Goal: Navigation & Orientation: Find specific page/section

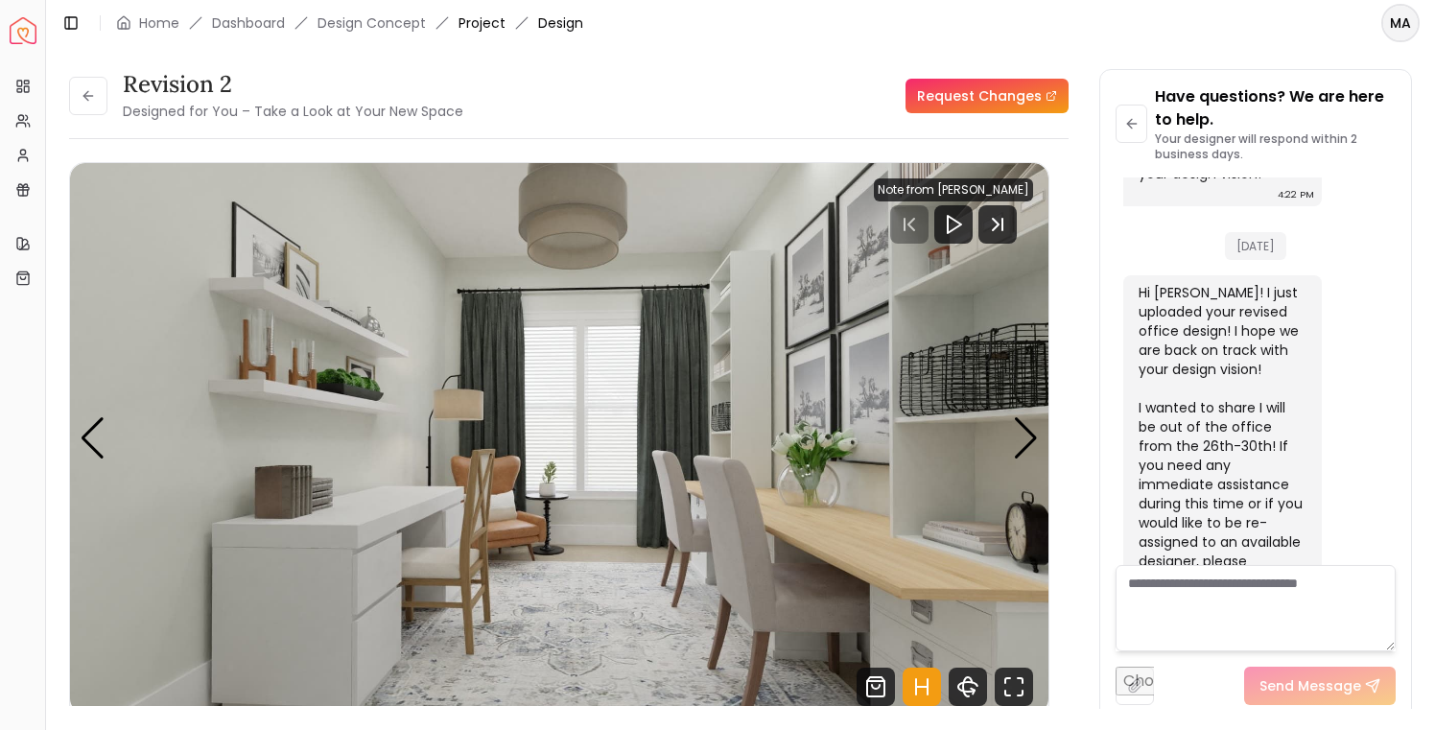
click at [485, 24] on link "Project" at bounding box center [482, 22] width 47 height 19
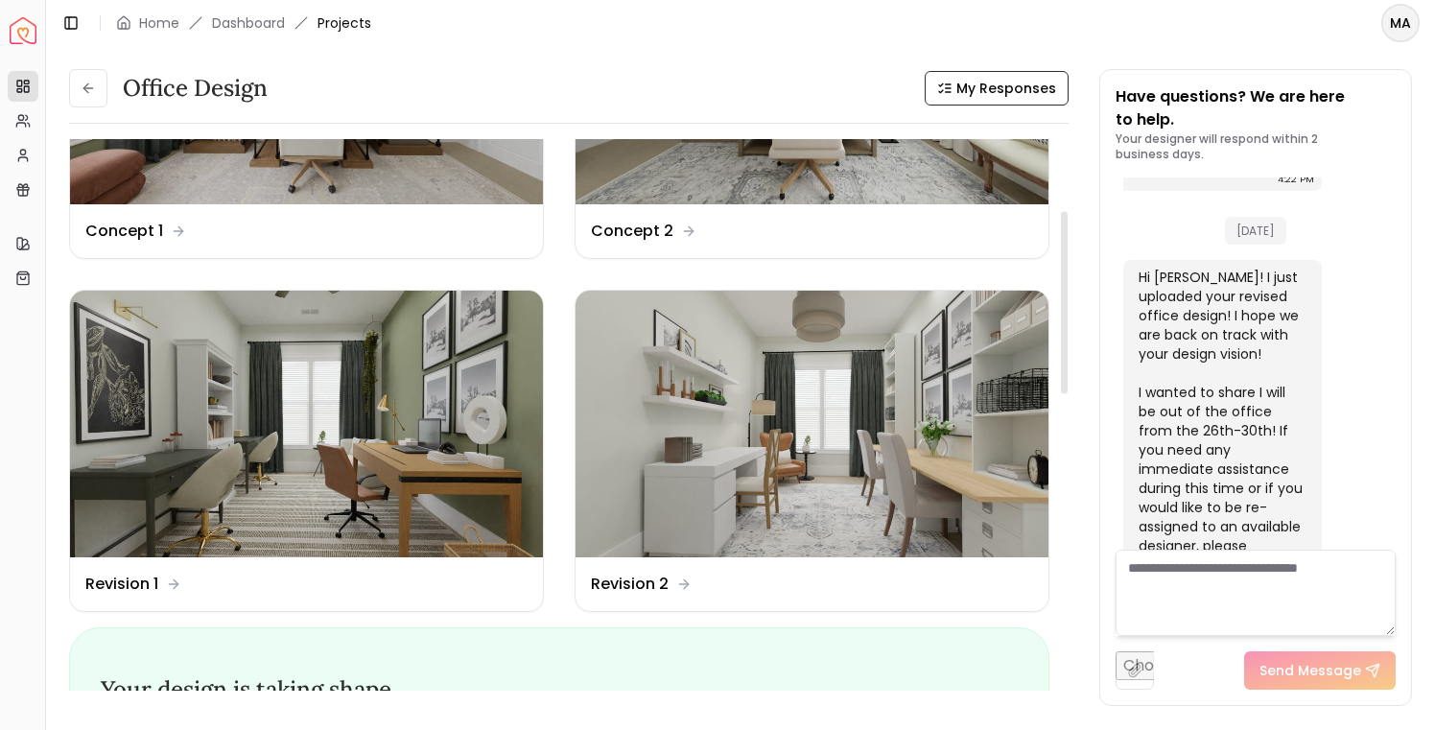
scroll to position [58, 0]
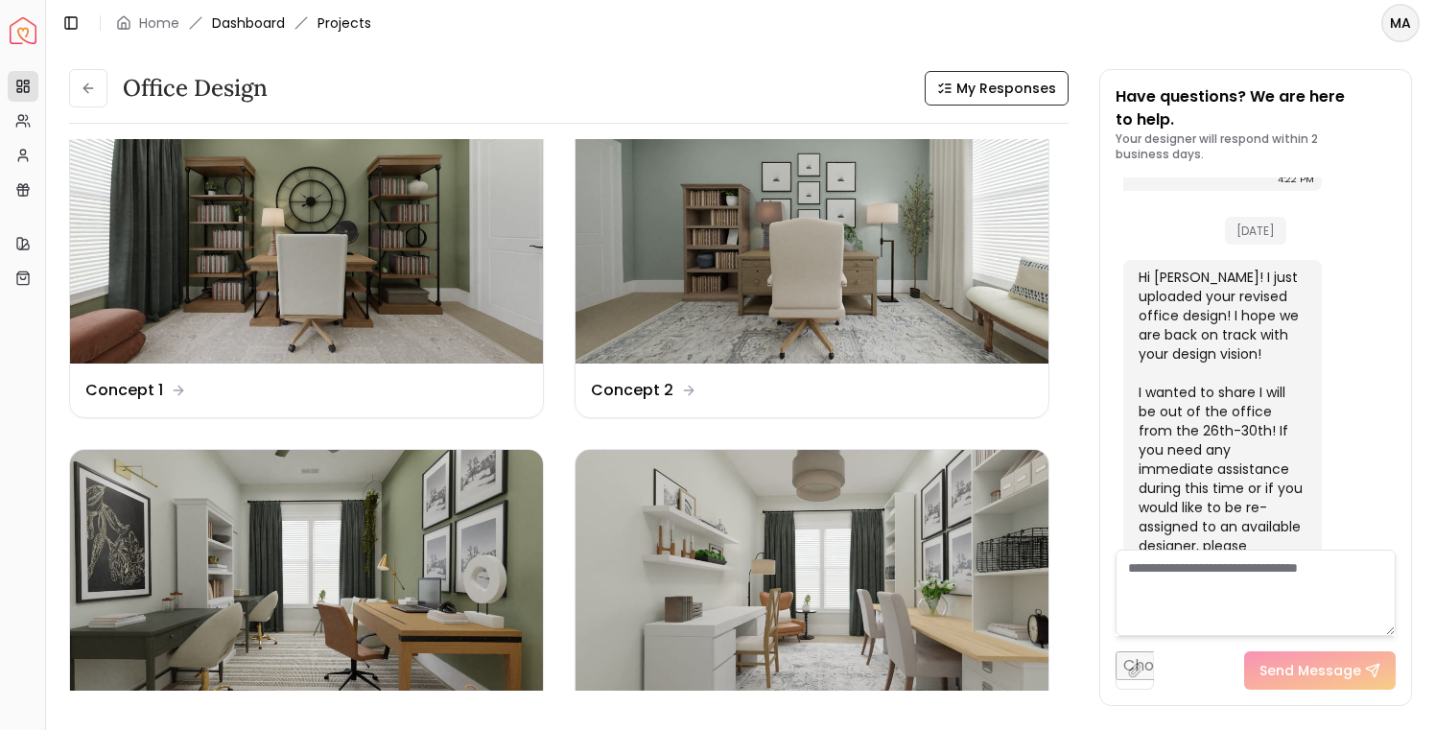
click at [252, 19] on link "Dashboard" at bounding box center [248, 22] width 73 height 19
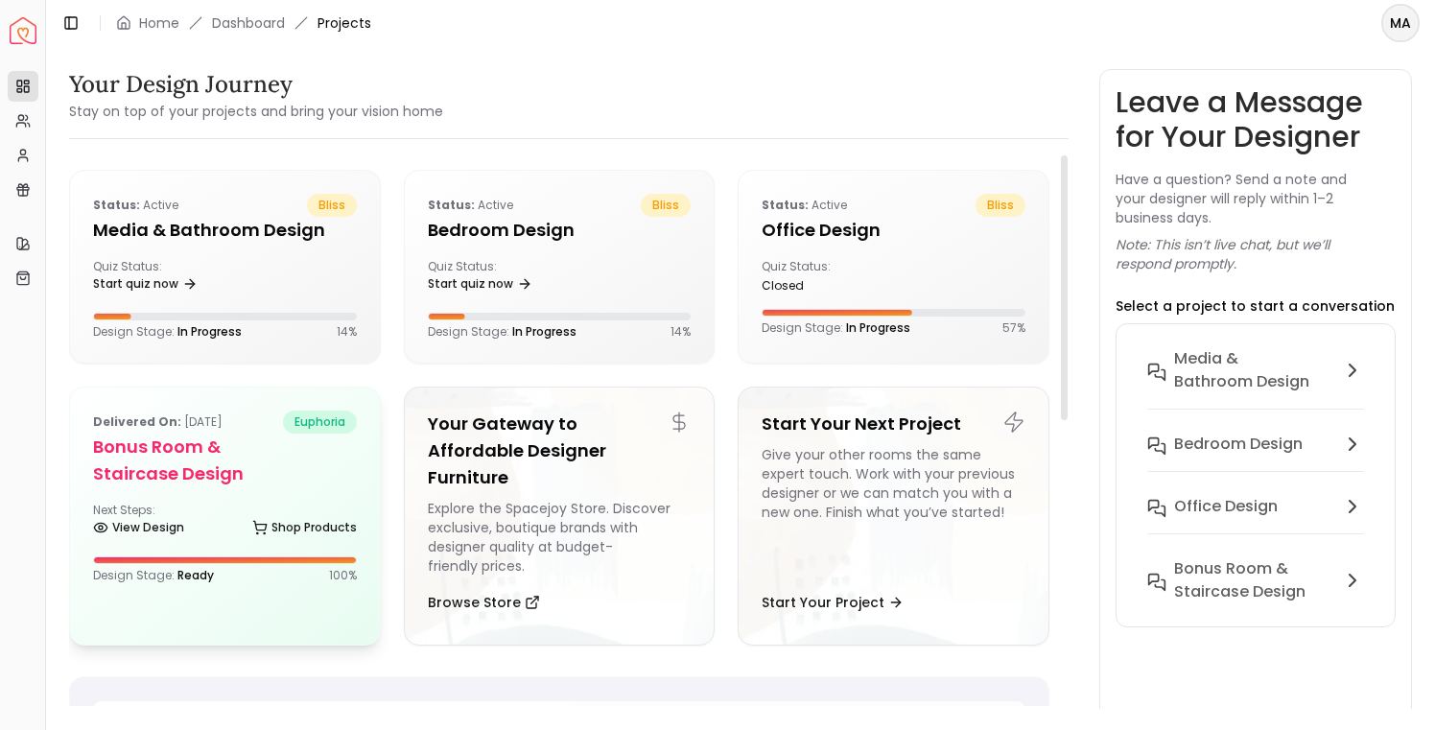
click at [252, 486] on h5 "Bonus Room & Staircase Design" at bounding box center [225, 461] width 264 height 54
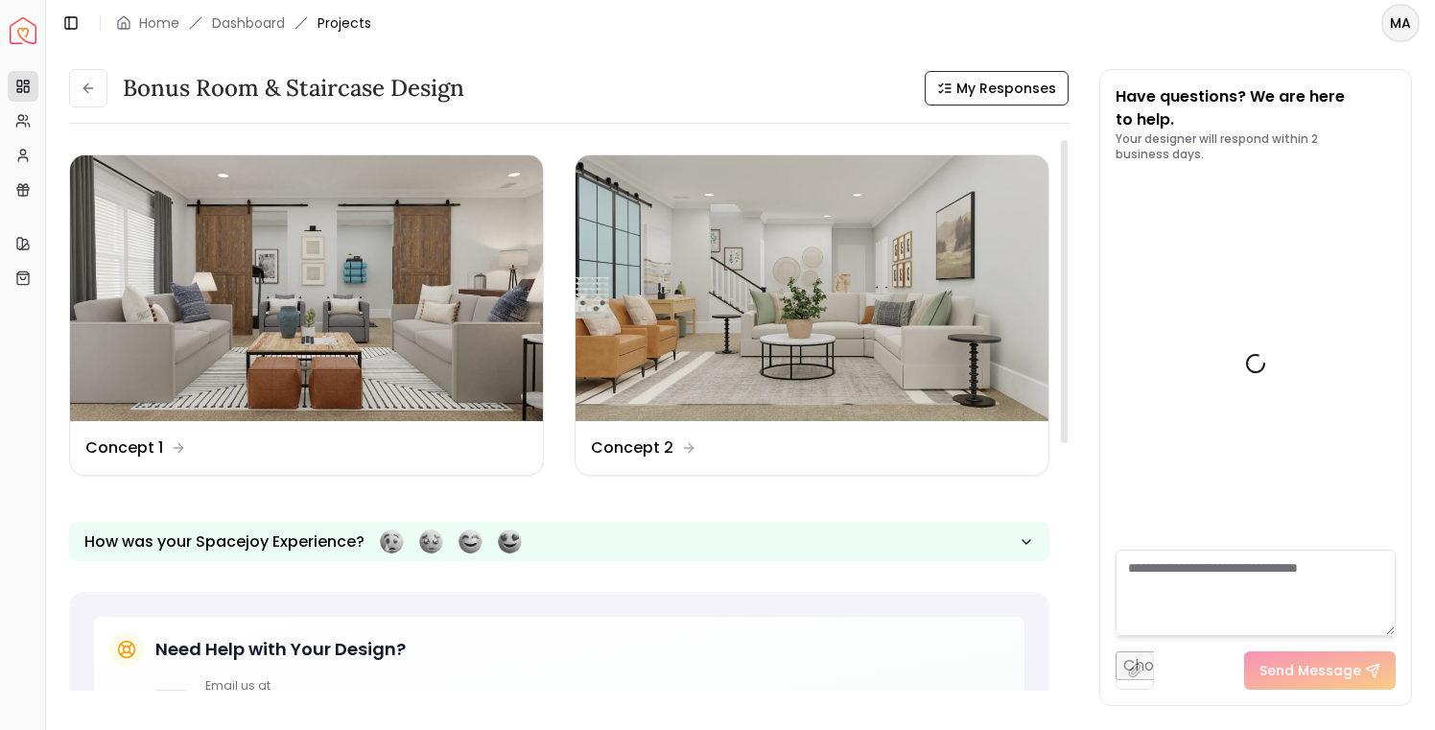
scroll to position [1930, 0]
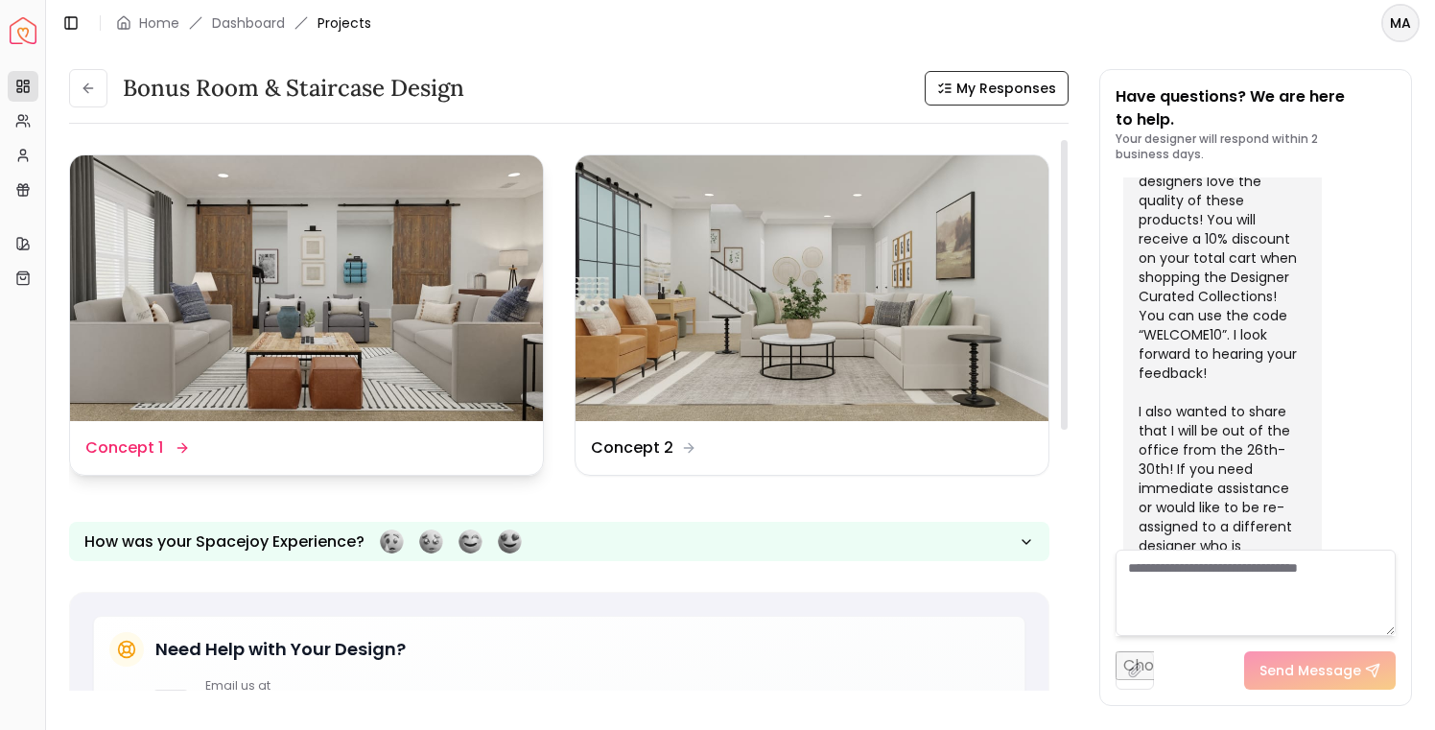
click at [365, 265] on img at bounding box center [306, 288] width 473 height 266
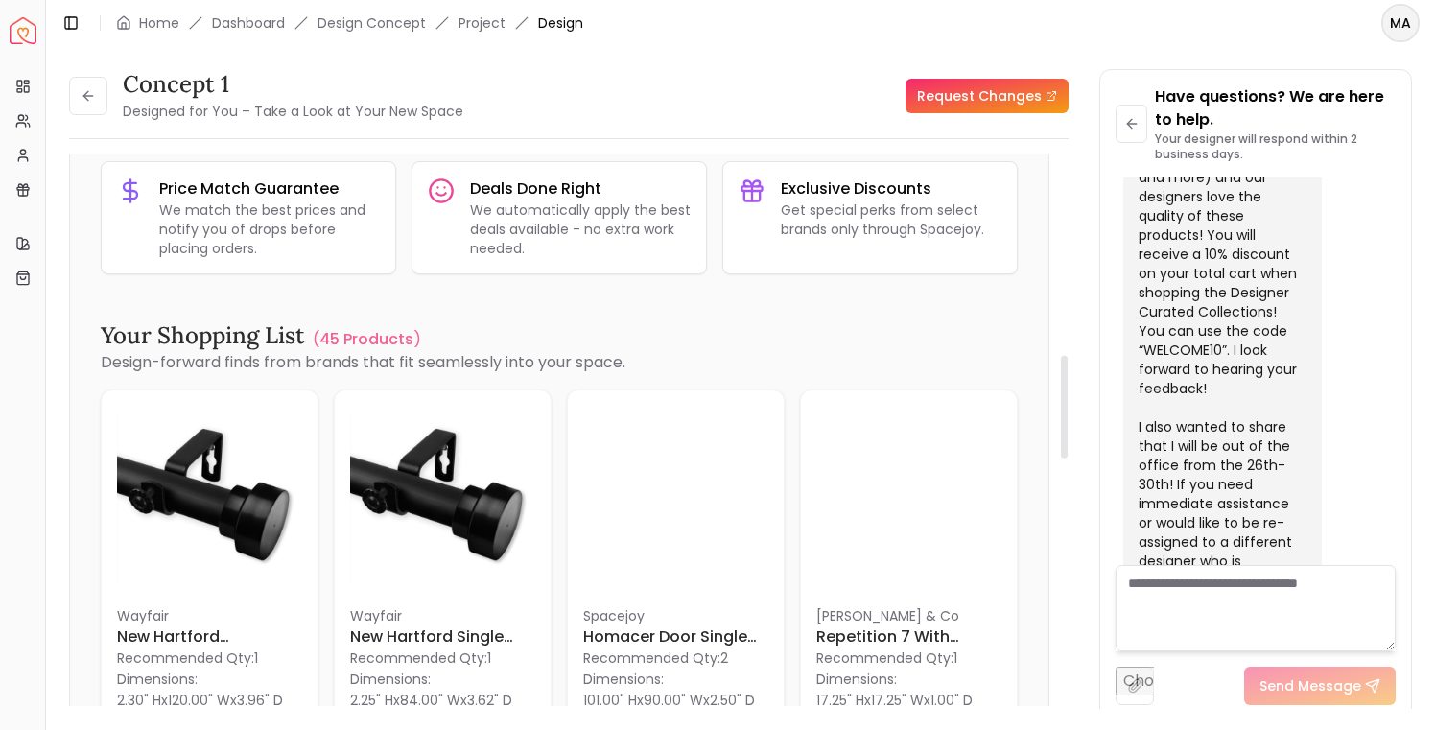
scroll to position [1321, 0]
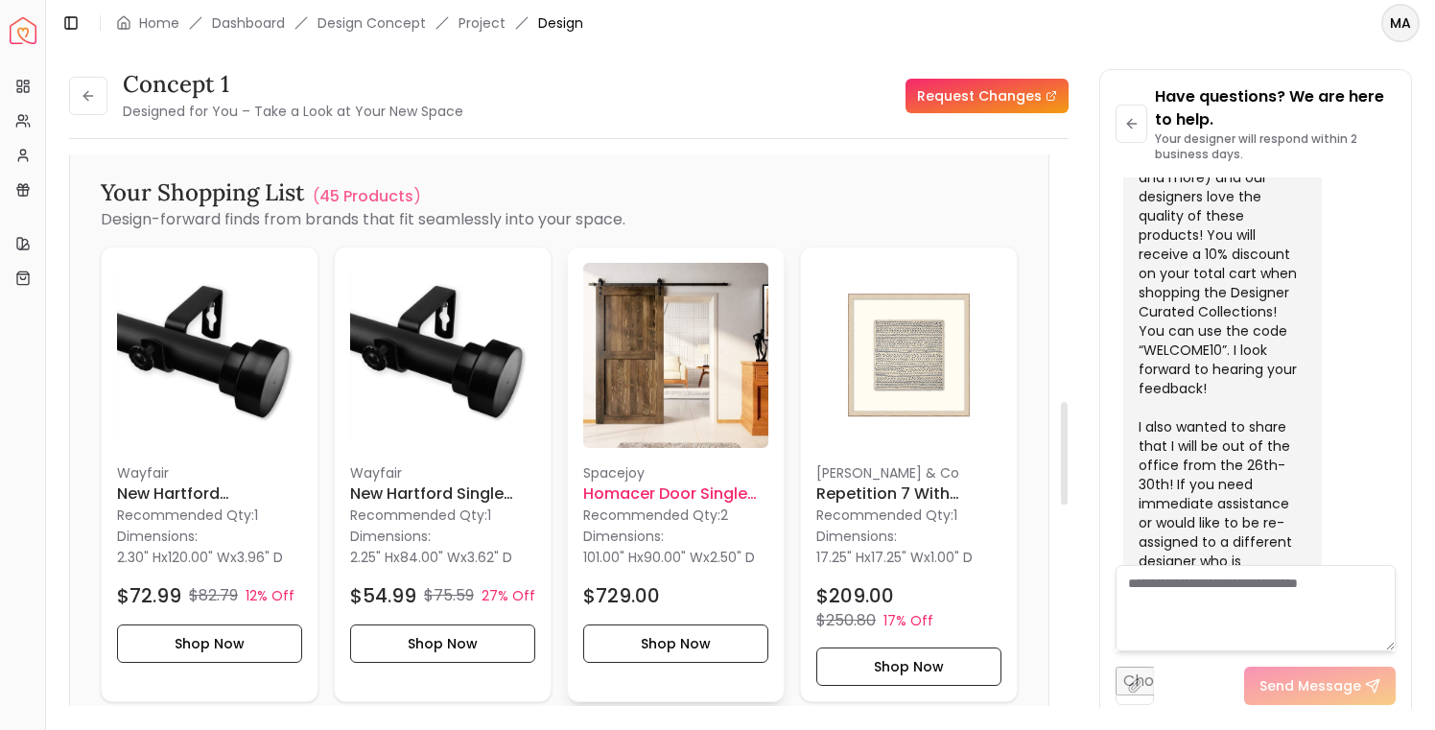
click at [646, 503] on h6 "Homacer Door Single Pine Wood Barn Door" at bounding box center [675, 493] width 185 height 23
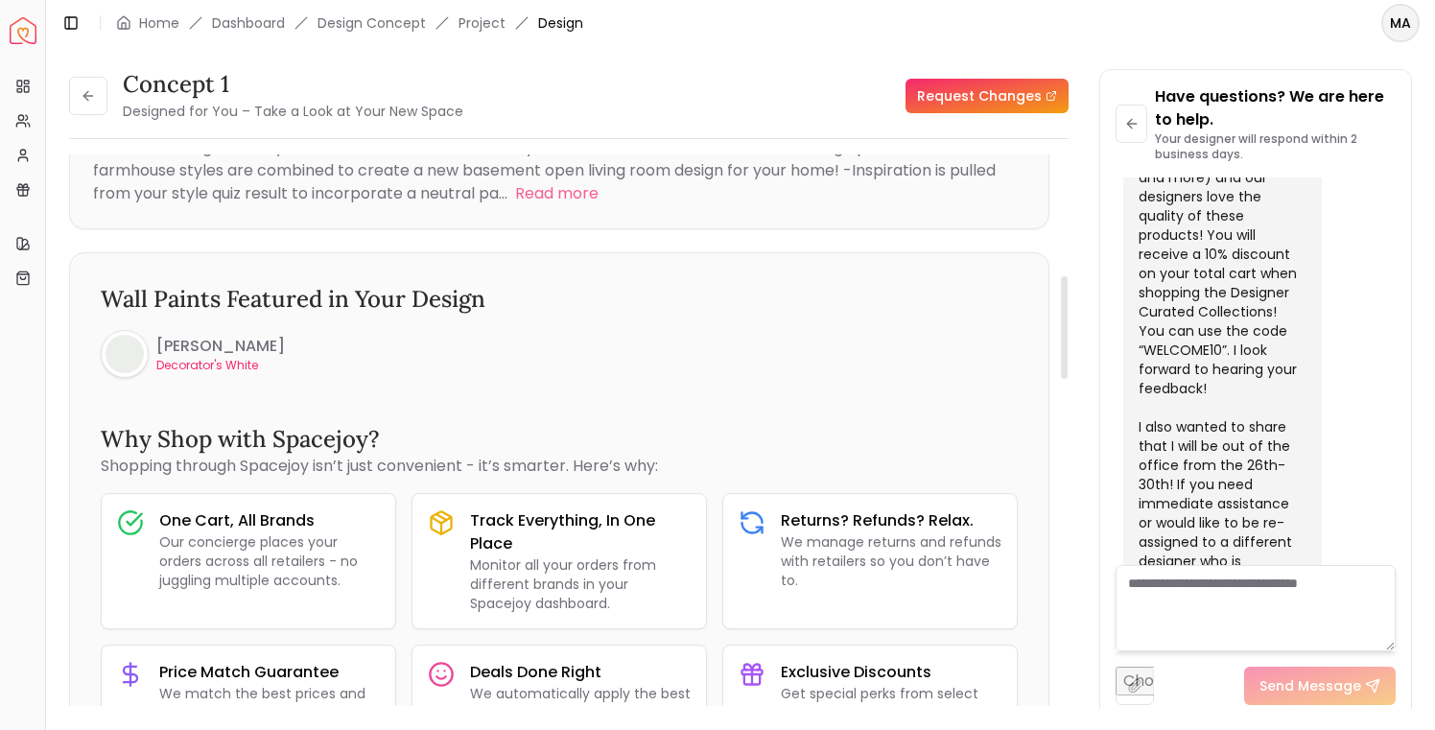
scroll to position [0, 0]
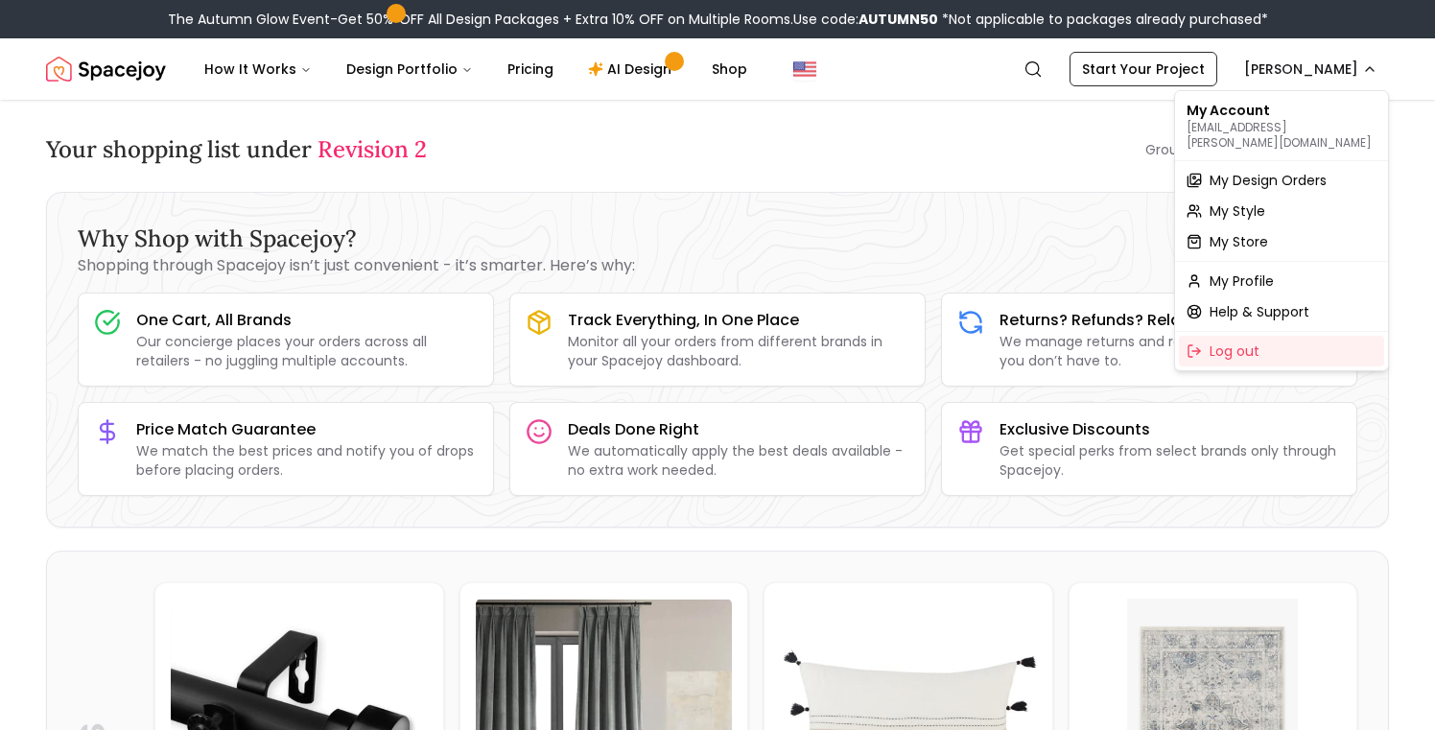
click at [1221, 127] on p "[EMAIL_ADDRESS][PERSON_NAME][DOMAIN_NAME]" at bounding box center [1282, 135] width 190 height 31
click at [1233, 171] on span "My Design Orders" at bounding box center [1268, 180] width 117 height 19
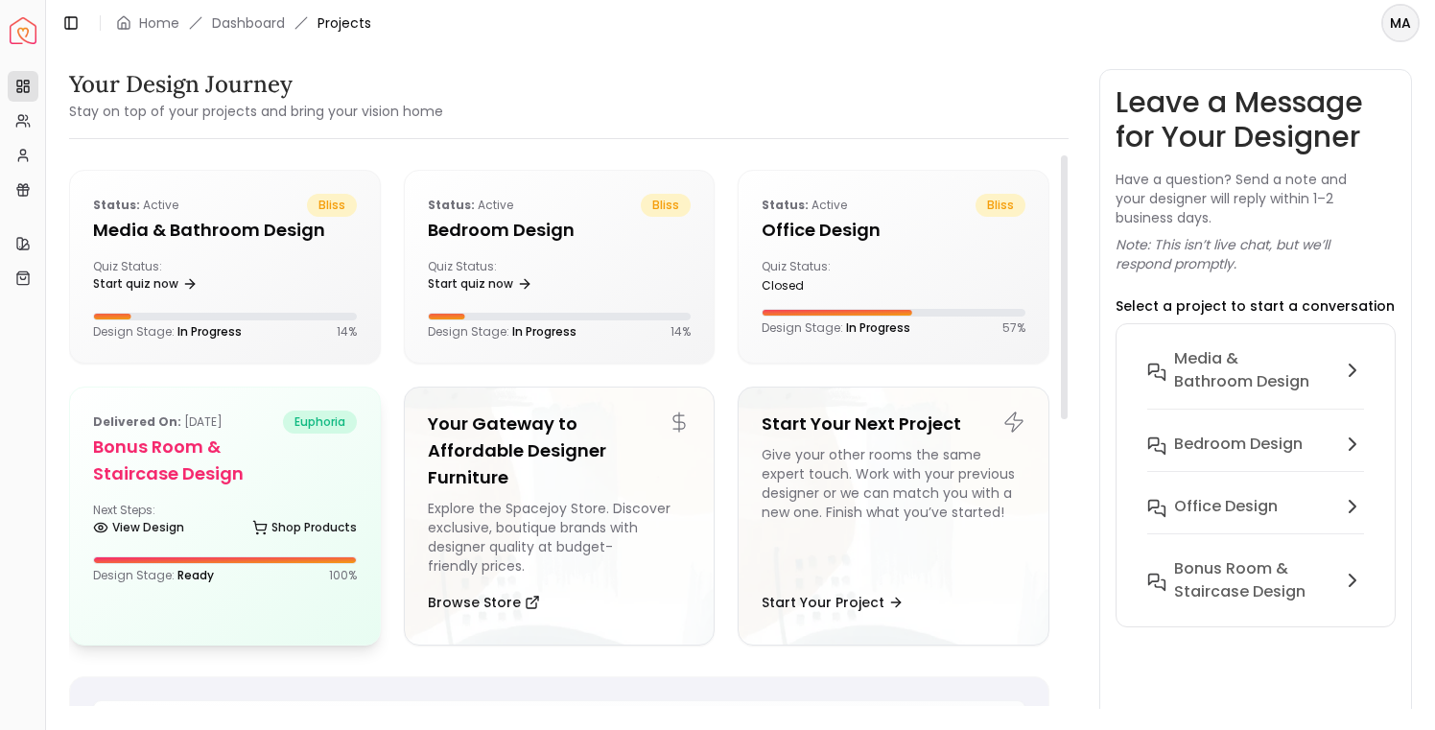
click at [219, 501] on div "Delivered on: [DATE] euphoria Bonus Room & Staircase Design Next Steps: View De…" at bounding box center [225, 497] width 310 height 219
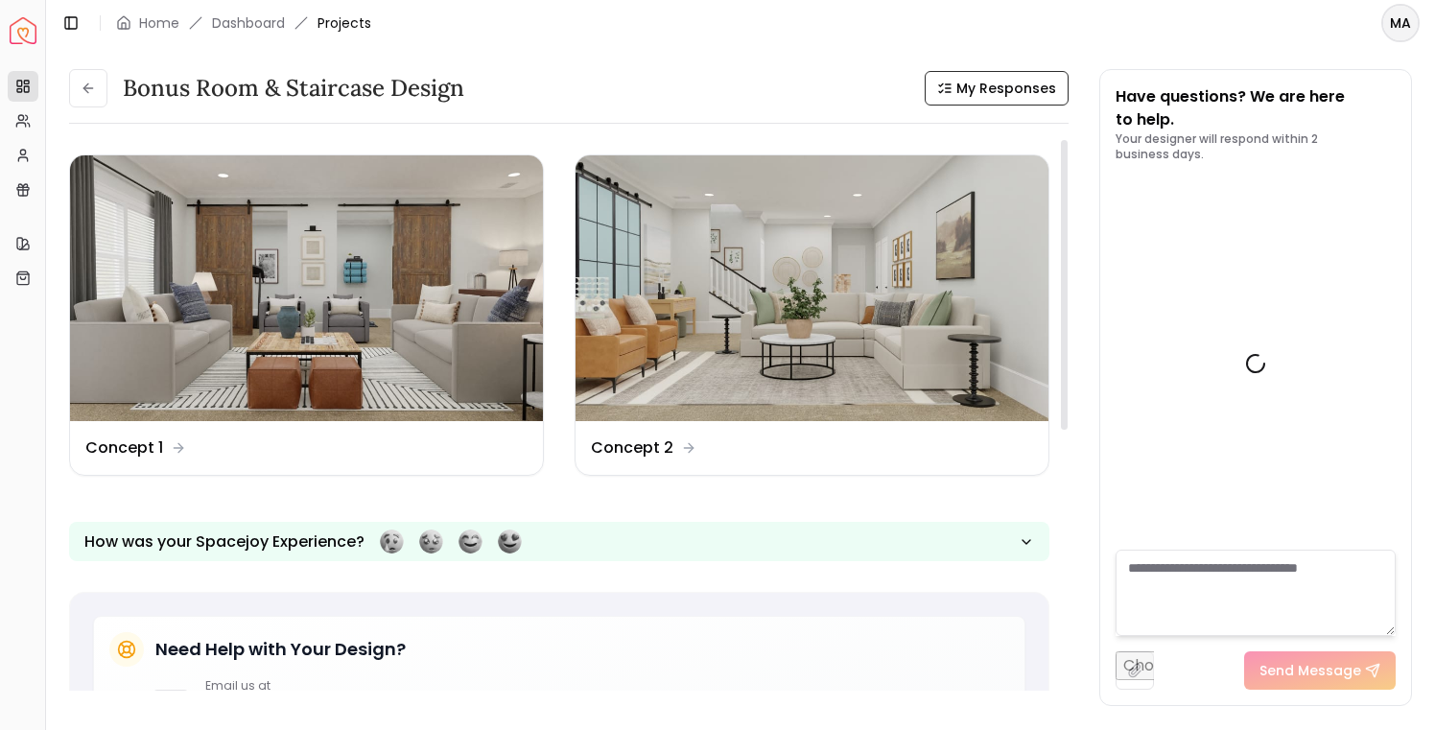
scroll to position [1930, 0]
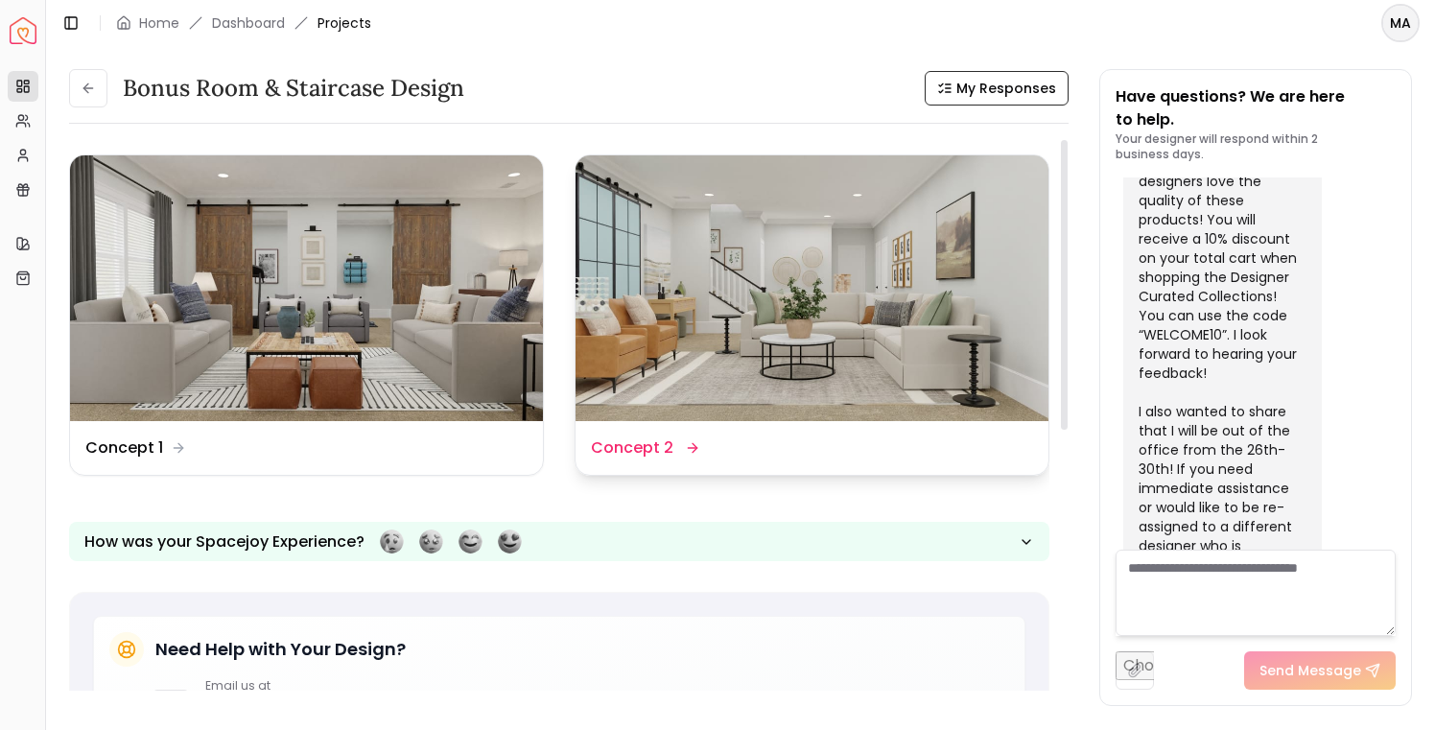
click at [856, 229] on img at bounding box center [812, 288] width 473 height 266
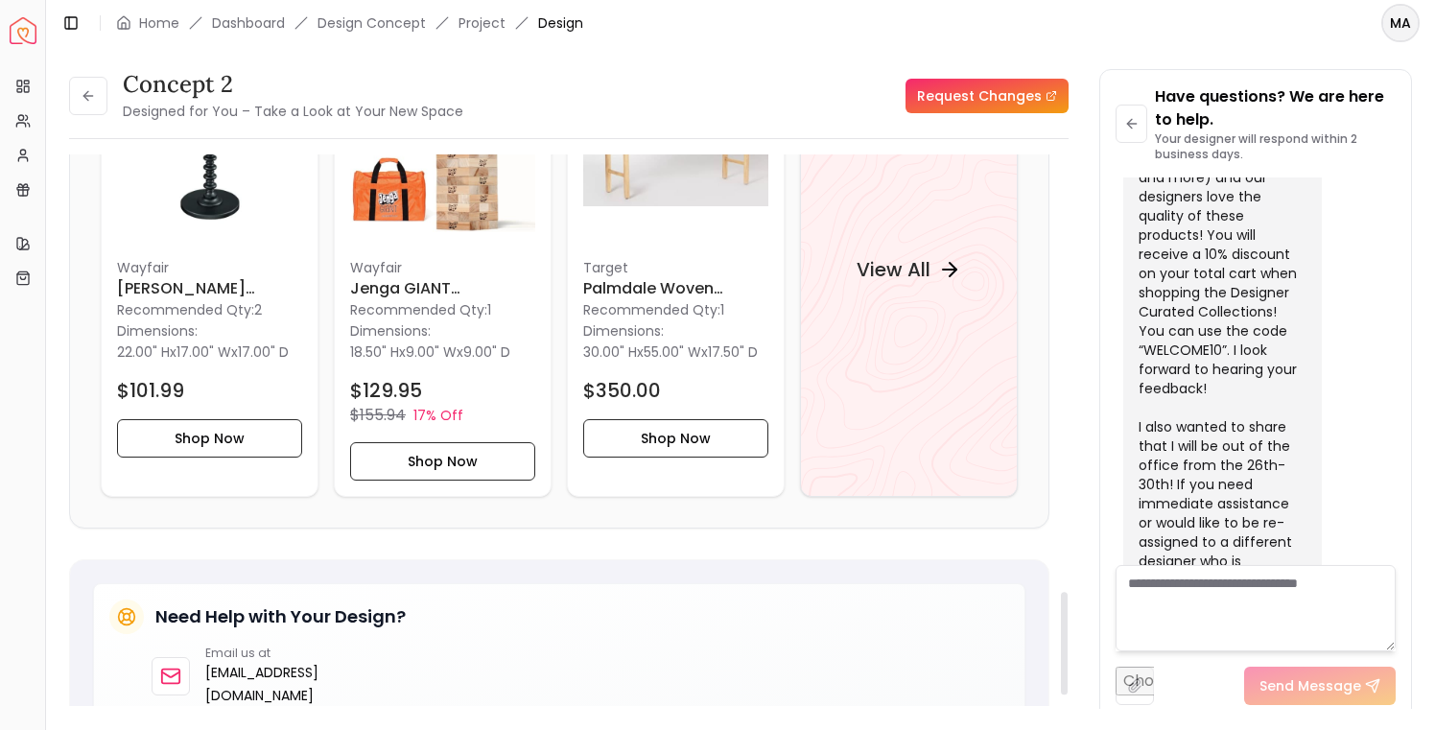
scroll to position [1820, 0]
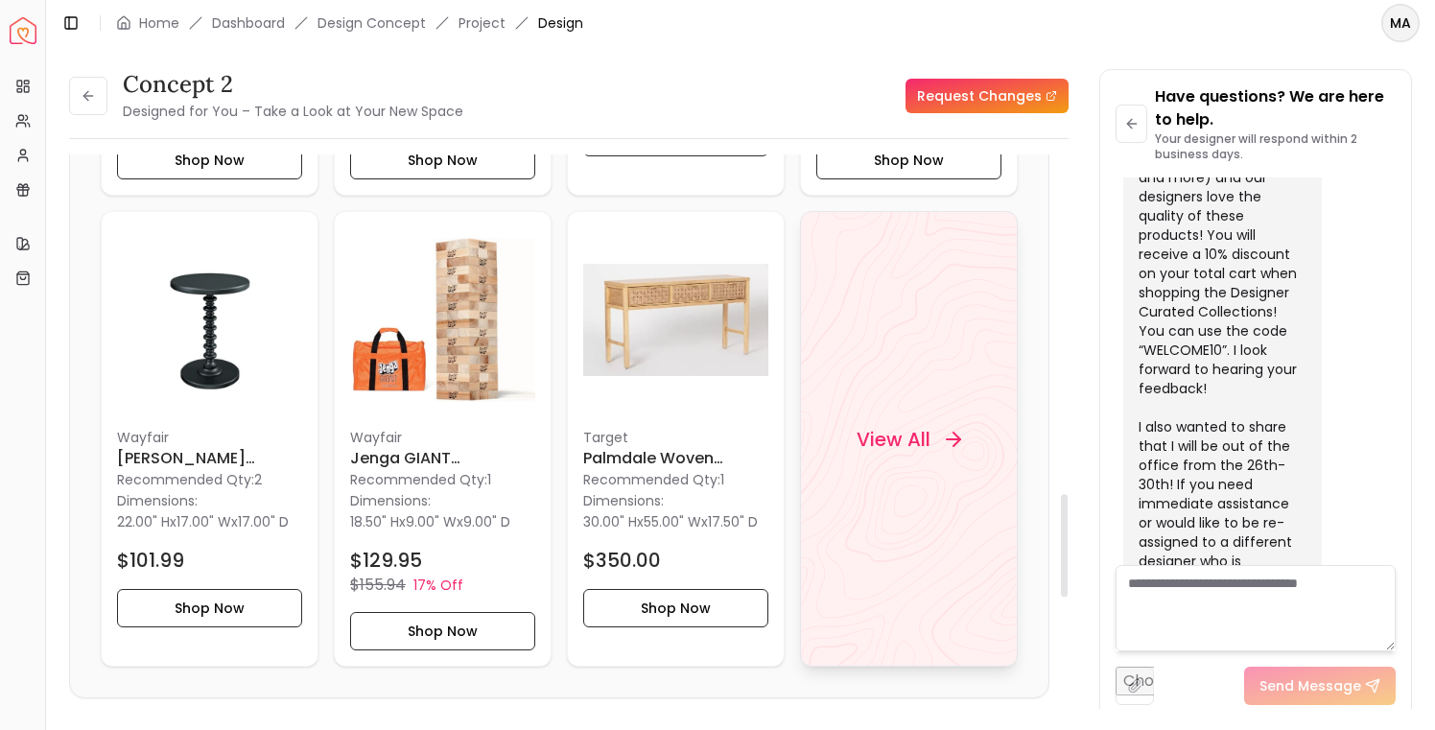
click at [890, 450] on h4 "View All" at bounding box center [894, 438] width 74 height 27
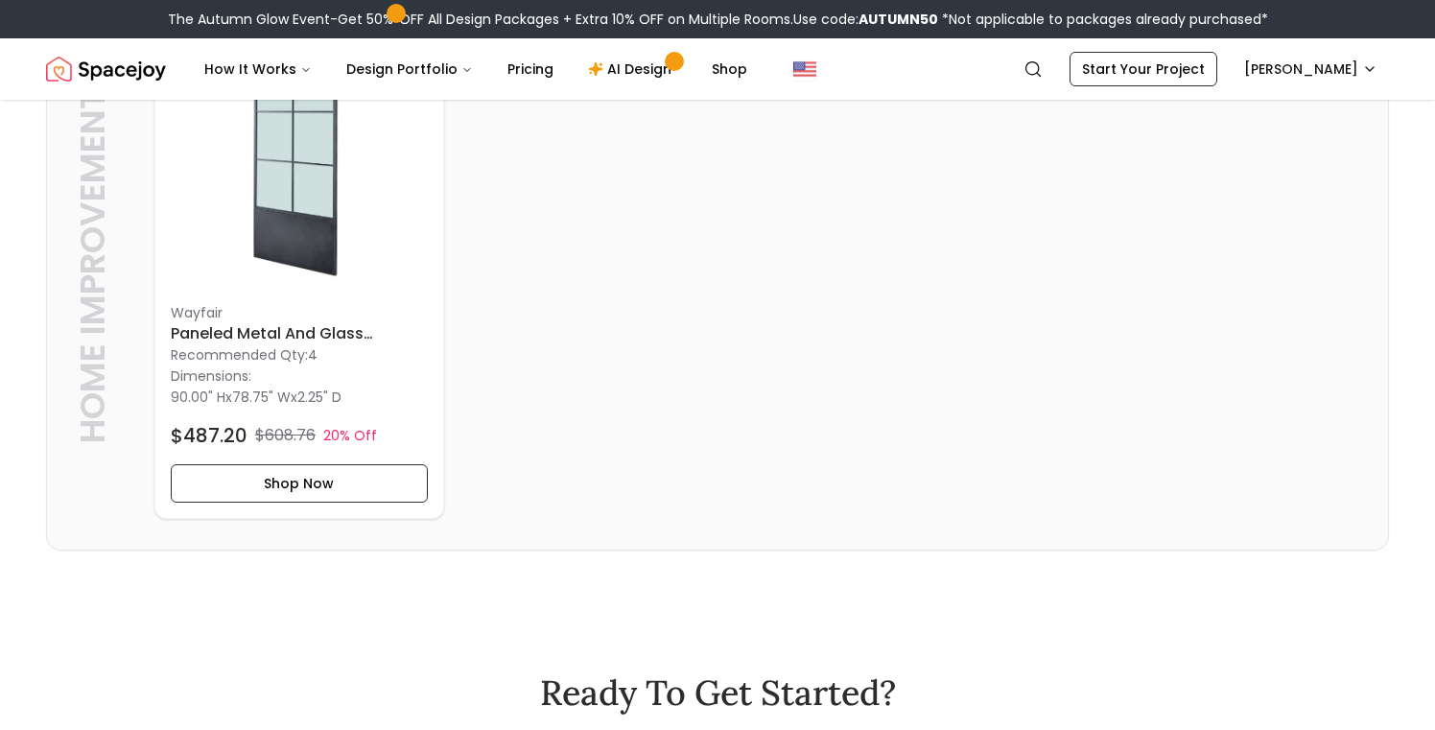
scroll to position [5932, 0]
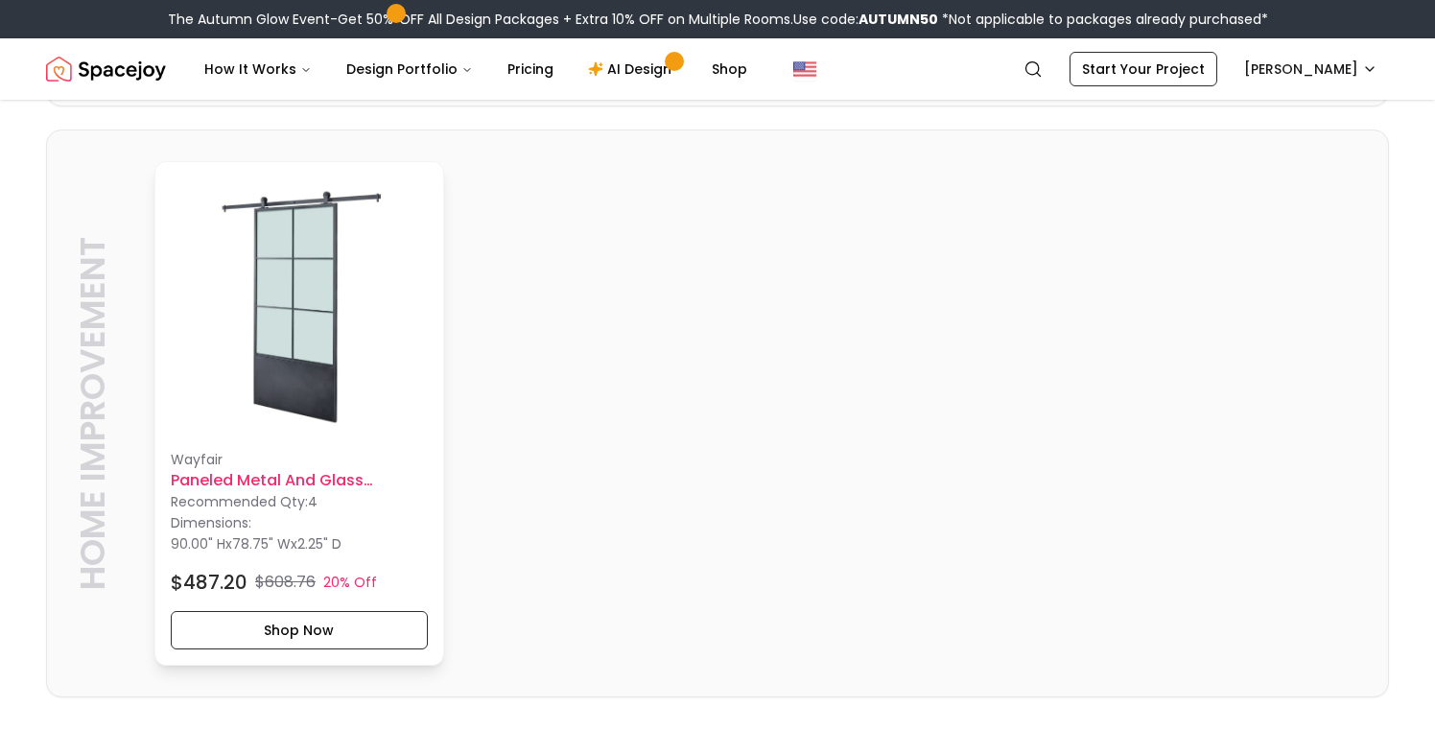
click at [298, 346] on img at bounding box center [299, 305] width 257 height 257
